Goal: Information Seeking & Learning: Learn about a topic

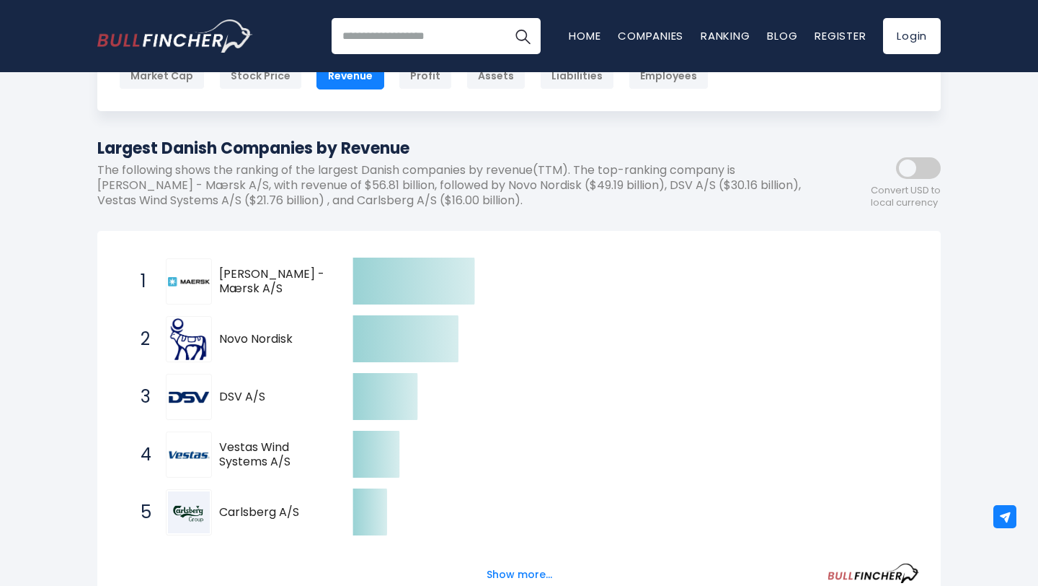
scroll to position [154, 0]
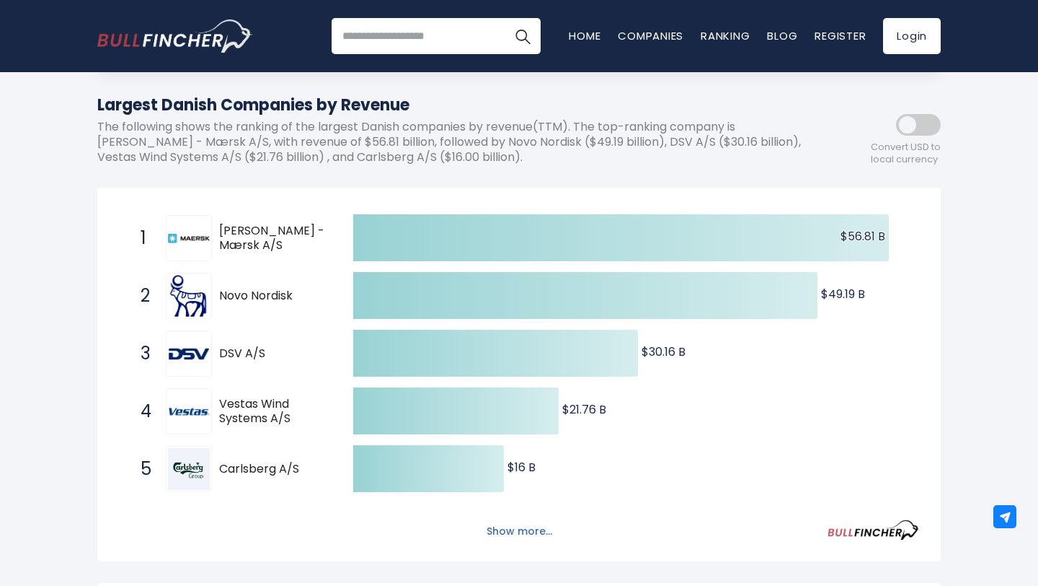
click at [526, 529] on button "Show more..." at bounding box center [519, 531] width 83 height 24
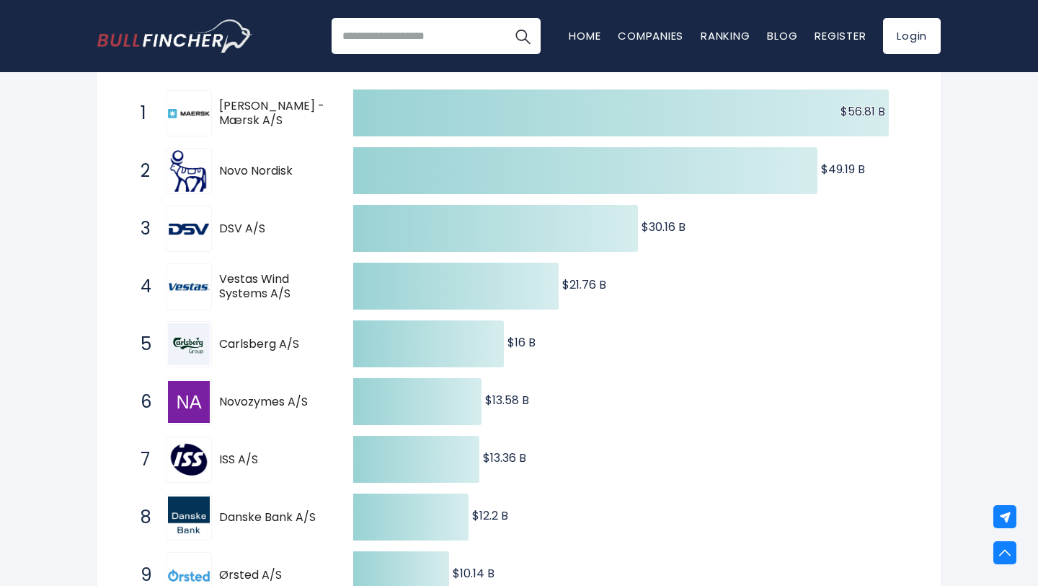
scroll to position [0, 0]
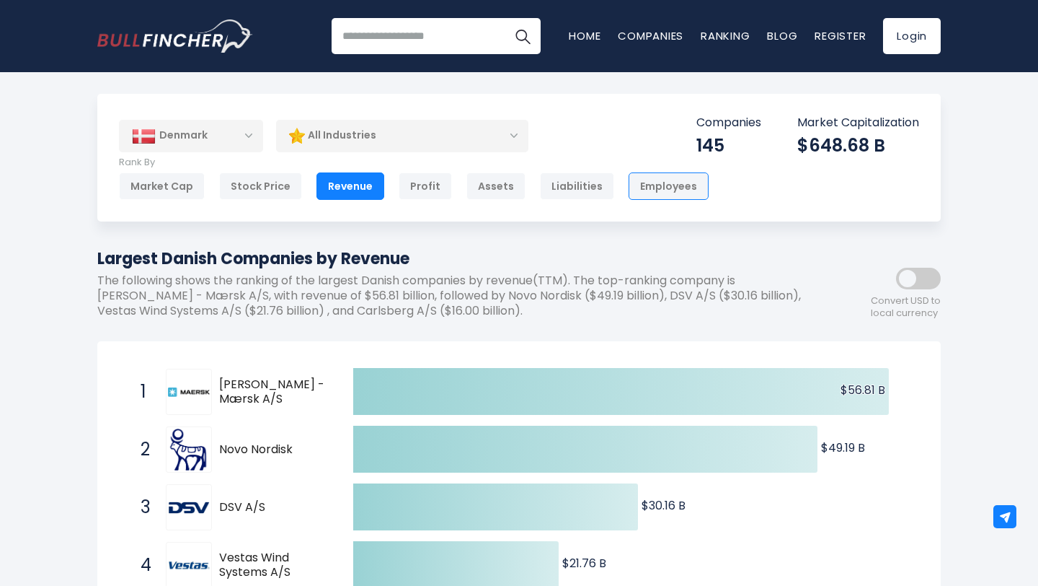
click at [676, 180] on div "Employees" at bounding box center [669, 185] width 80 height 27
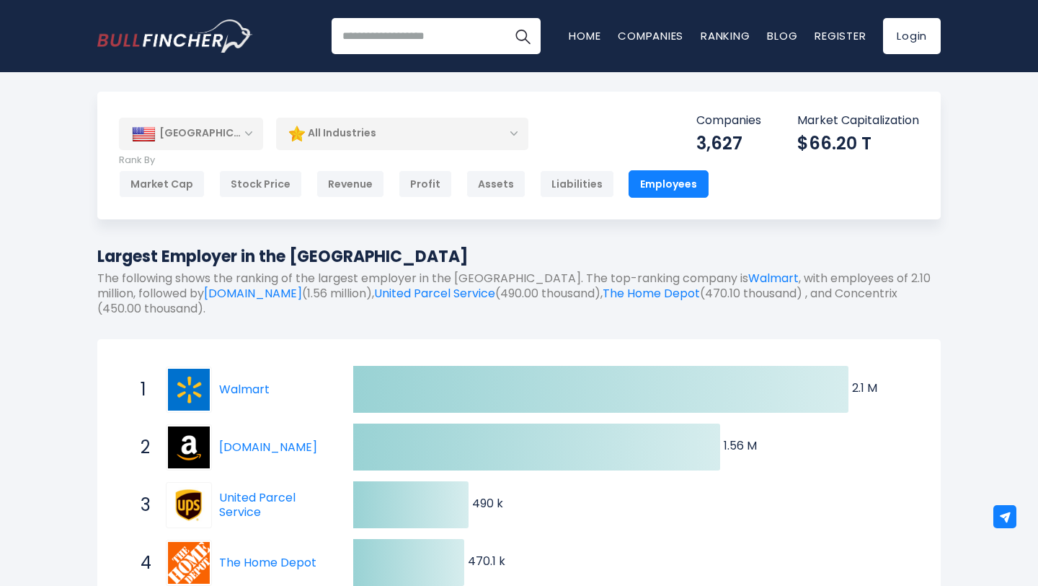
scroll to position [3, 0]
click at [229, 133] on div "[GEOGRAPHIC_DATA]" at bounding box center [191, 133] width 144 height 32
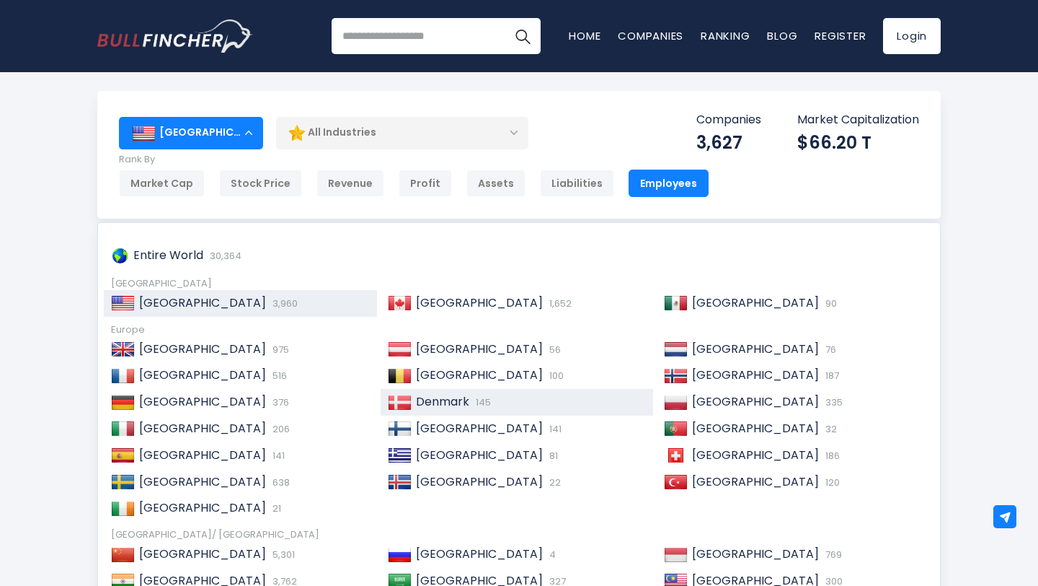
click at [439, 404] on span "Denmark" at bounding box center [442, 401] width 53 height 17
